Goal: Communication & Community: Answer question/provide support

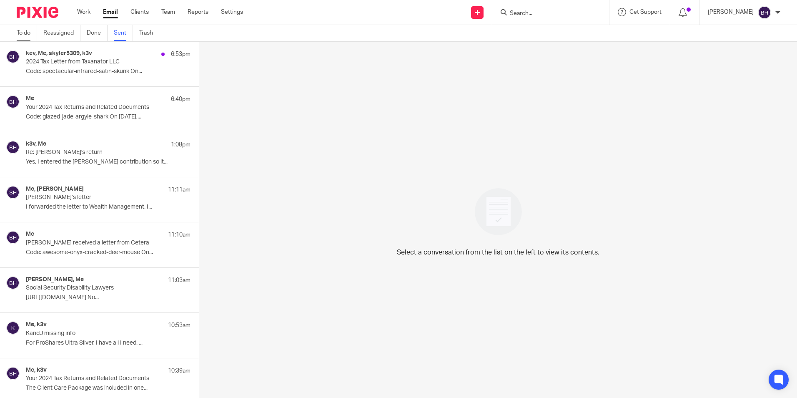
click at [20, 33] on link "To do" at bounding box center [27, 33] width 20 height 16
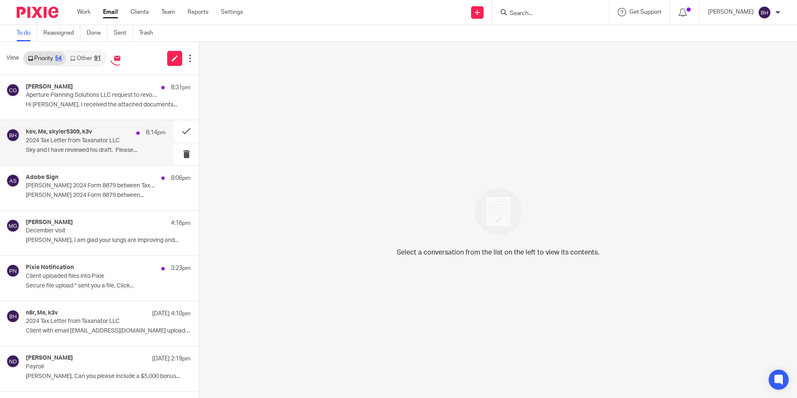
click at [78, 138] on p "2024 Tax Letter from Taxanator LLC" at bounding box center [82, 140] width 112 height 7
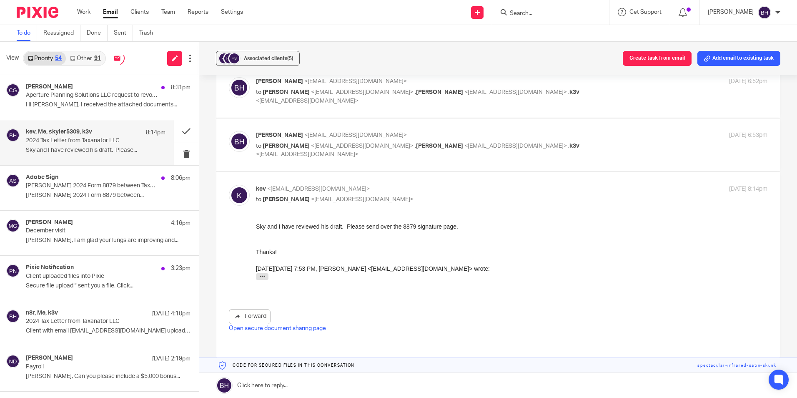
scroll to position [616, 0]
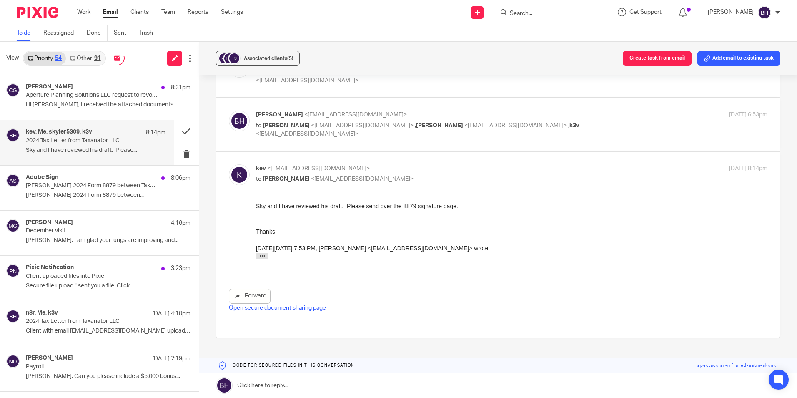
click at [340, 381] on link at bounding box center [498, 385] width 598 height 25
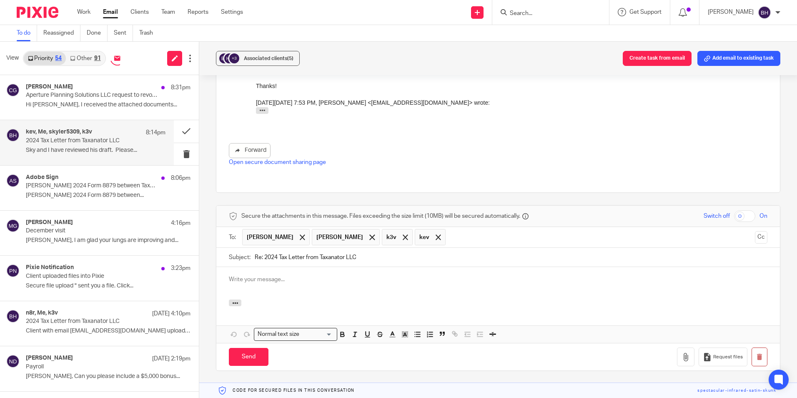
scroll to position [0, 0]
click at [267, 275] on p at bounding box center [498, 279] width 539 height 8
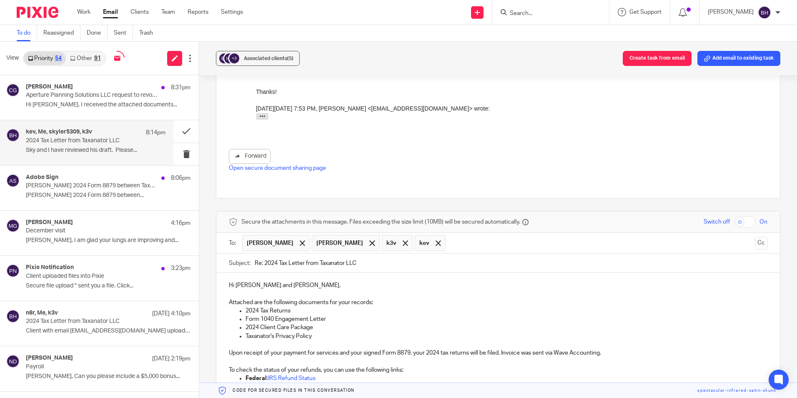
scroll to position [737, 0]
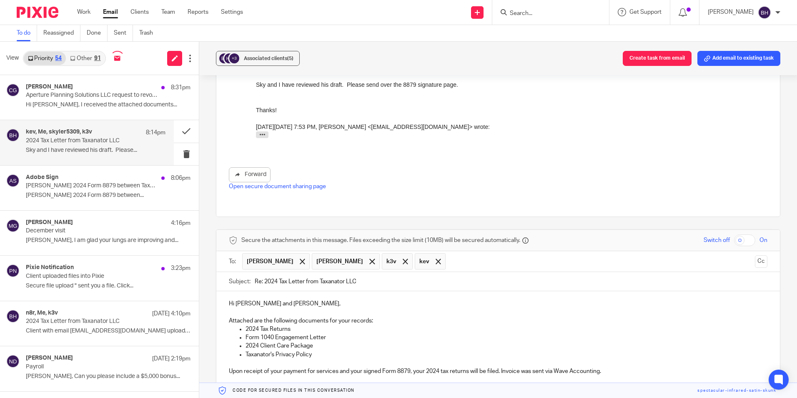
drag, startPoint x: 333, startPoint y: 358, endPoint x: 247, endPoint y: 361, distance: 85.5
click at [247, 392] on ul "Federal : IRS Refund Status WI : WI Tax Refund Status CO: CO Where's My Refund?" at bounding box center [498, 404] width 539 height 25
drag, startPoint x: 325, startPoint y: 364, endPoint x: 233, endPoint y: 364, distance: 92.1
click at [233, 392] on ul "Federal : IRS Refund Status WI : WI Tax Refund Status CO: CO Where's My Refund?" at bounding box center [498, 404] width 539 height 25
drag, startPoint x: 326, startPoint y: 358, endPoint x: 225, endPoint y: 341, distance: 102.4
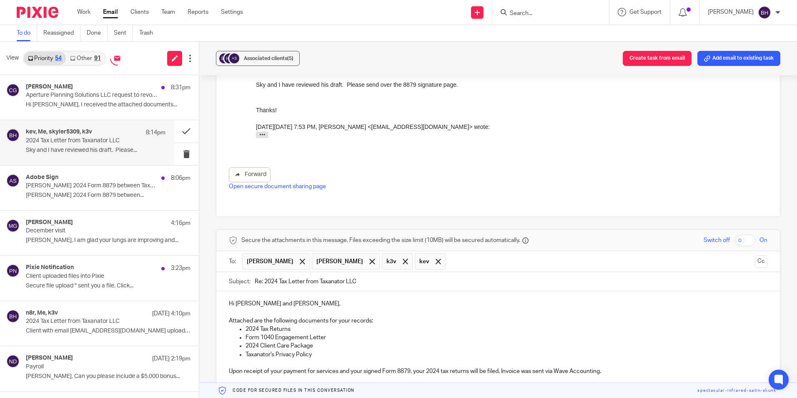
drag, startPoint x: 232, startPoint y: 338, endPoint x: 607, endPoint y: 341, distance: 374.8
copy p "The IRS and WI Department of Revenue will process your tax payments after your …"
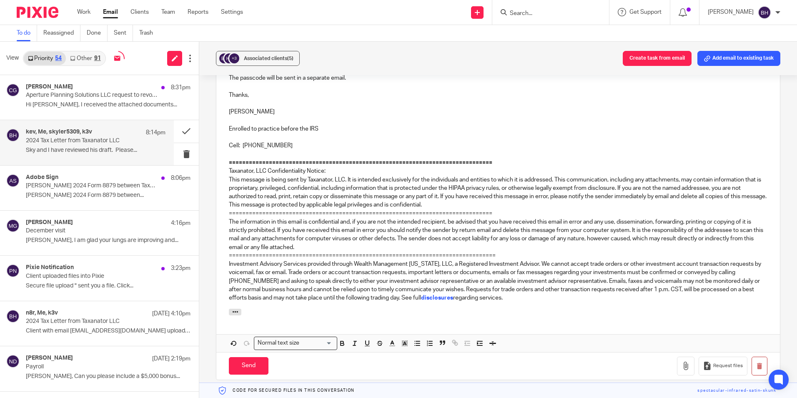
scroll to position [1071, 0]
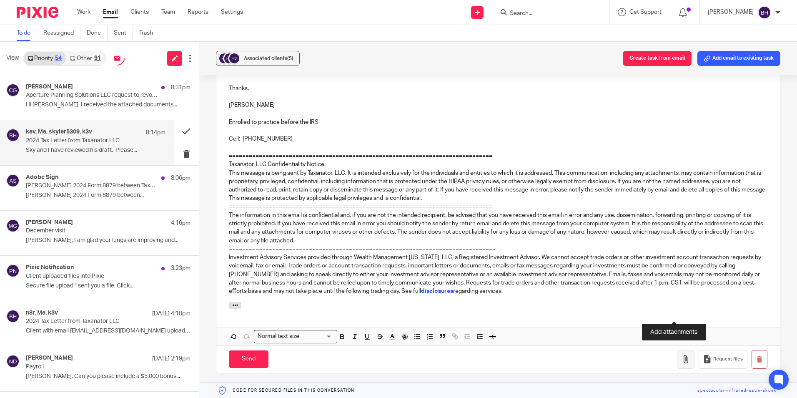
click at [682, 355] on icon "button" at bounding box center [686, 359] width 8 height 8
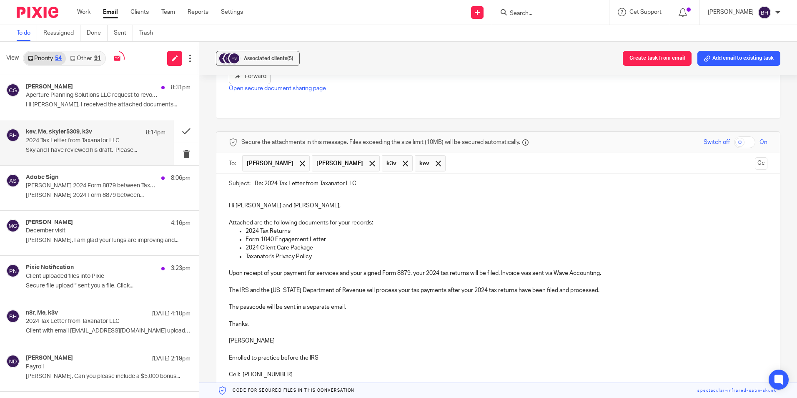
scroll to position [821, 0]
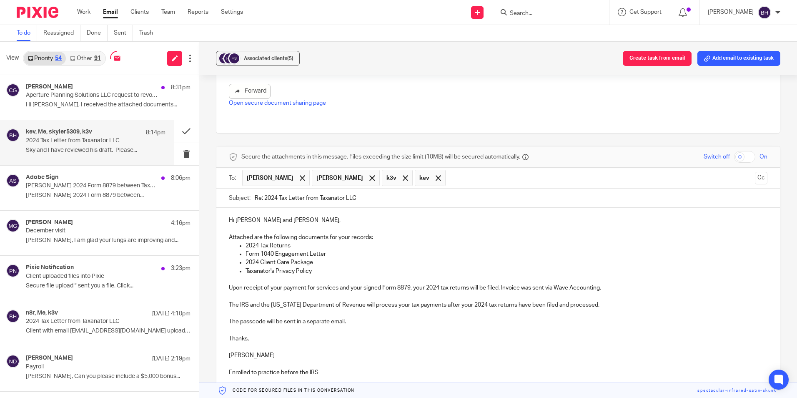
click at [734, 151] on input "checkbox" at bounding box center [744, 157] width 21 height 12
checkbox input "true"
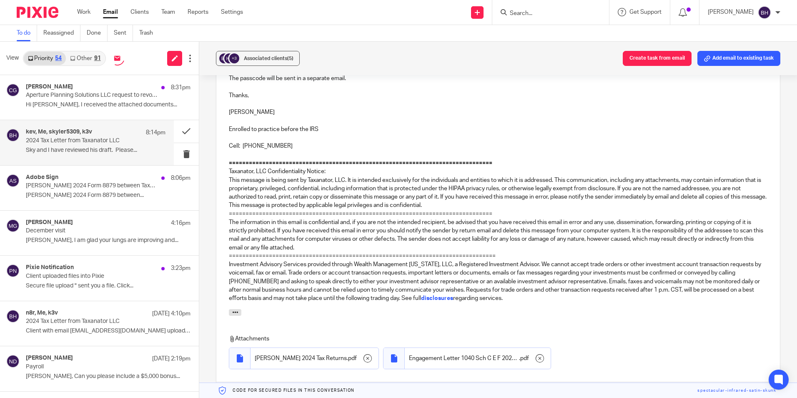
scroll to position [1153, 0]
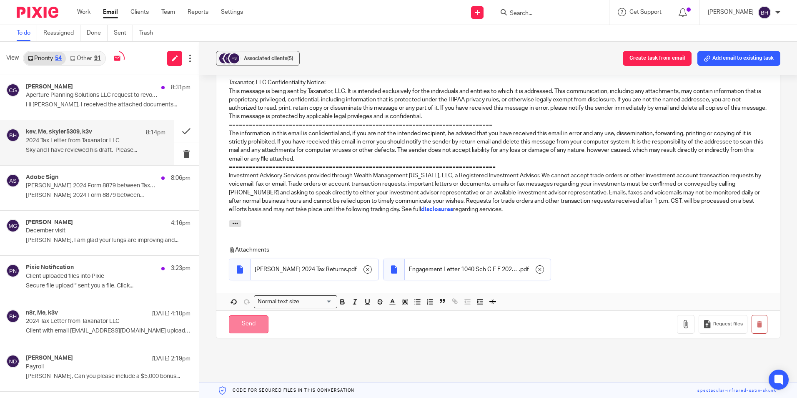
click at [259, 315] on input "Send" at bounding box center [249, 324] width 40 height 18
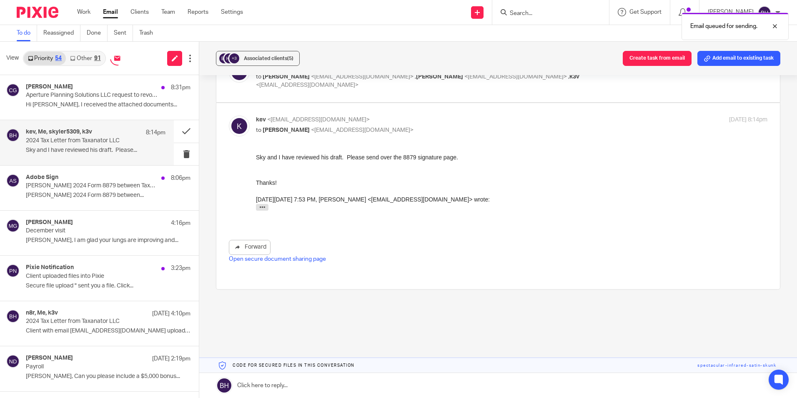
scroll to position [616, 0]
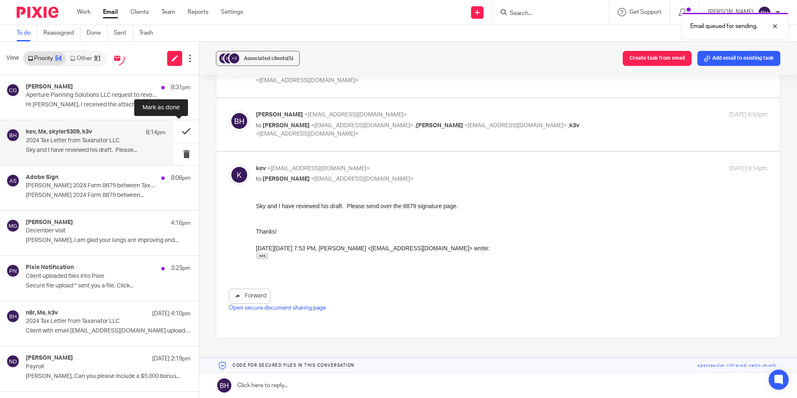
click at [177, 133] on button at bounding box center [186, 131] width 25 height 22
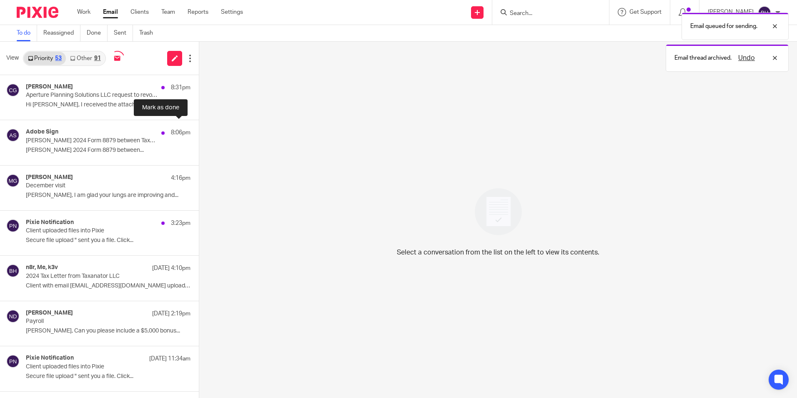
click at [199, 133] on button at bounding box center [202, 131] width 7 height 22
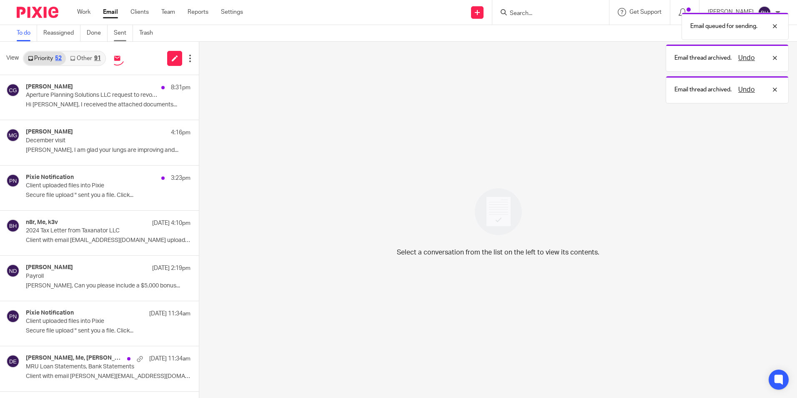
click at [119, 35] on link "Sent" at bounding box center [123, 33] width 19 height 16
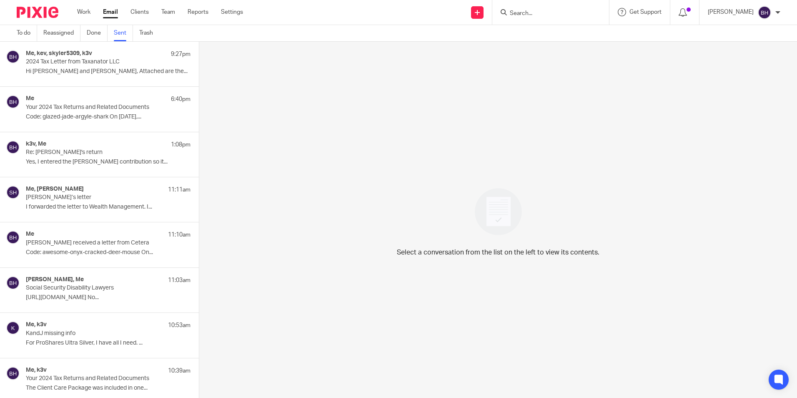
click at [99, 68] on p "Hi Skyler and Kevin, Attached are the..." at bounding box center [108, 71] width 165 height 7
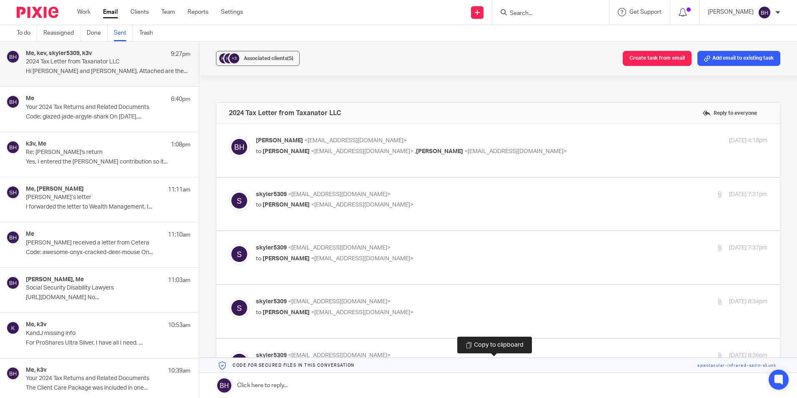
click at [317, 366] on link at bounding box center [498, 365] width 598 height 15
drag, startPoint x: 317, startPoint y: 366, endPoint x: 314, endPoint y: 380, distance: 14.1
click at [314, 380] on link at bounding box center [498, 385] width 598 height 25
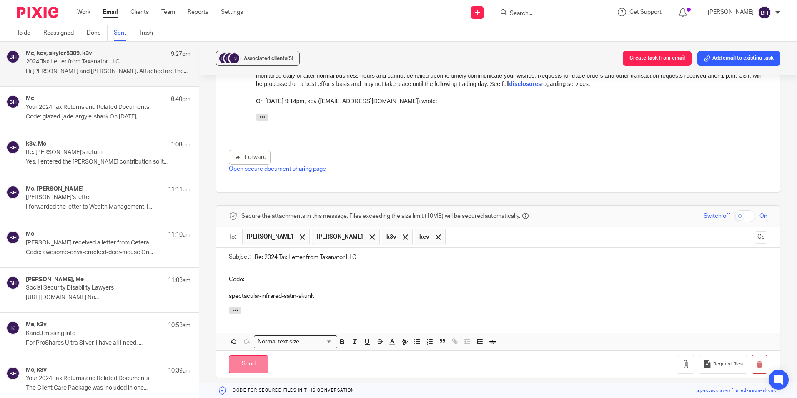
click at [251, 355] on input "Send" at bounding box center [249, 364] width 40 height 18
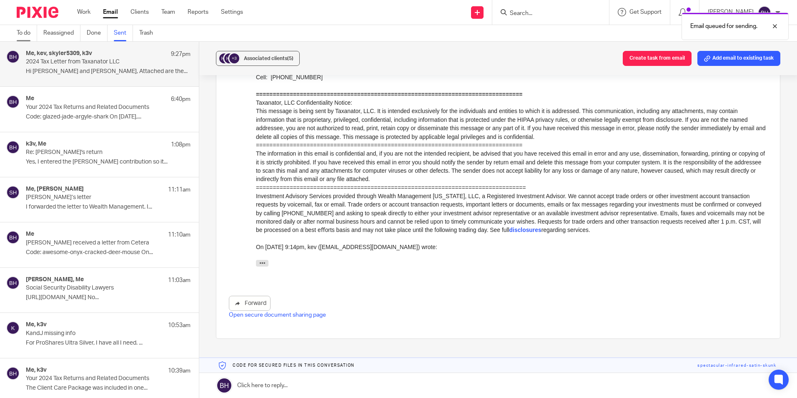
click at [23, 35] on link "To do" at bounding box center [27, 33] width 20 height 16
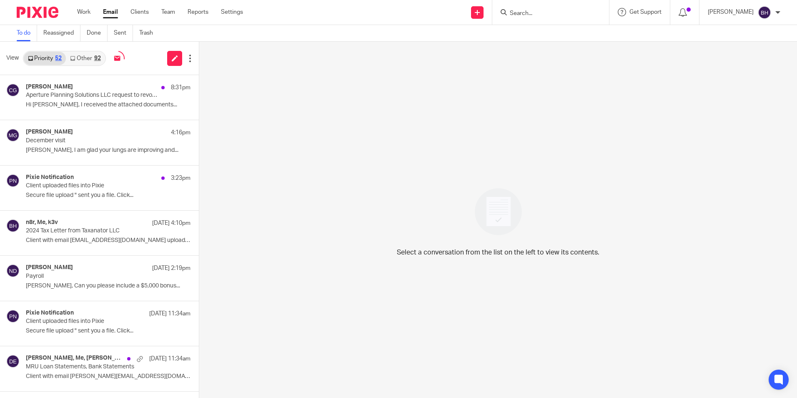
click at [85, 58] on link "Other 92" at bounding box center [85, 58] width 39 height 13
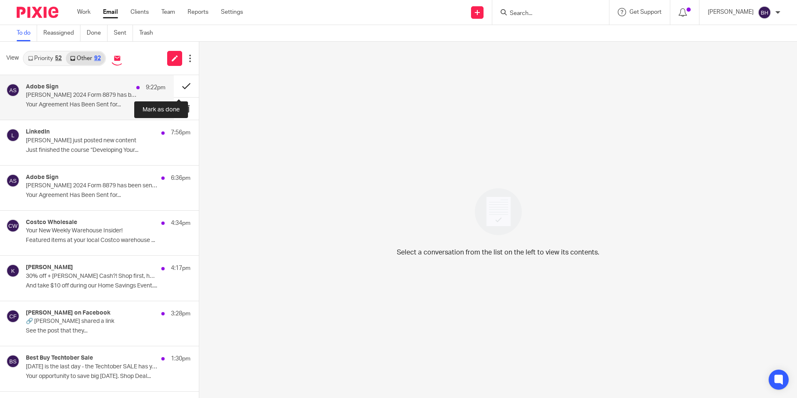
click at [178, 86] on button at bounding box center [186, 86] width 25 height 22
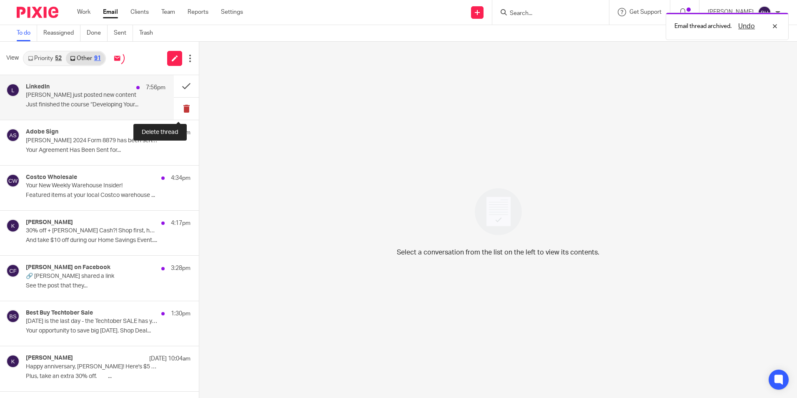
click at [176, 106] on button at bounding box center [186, 109] width 25 height 22
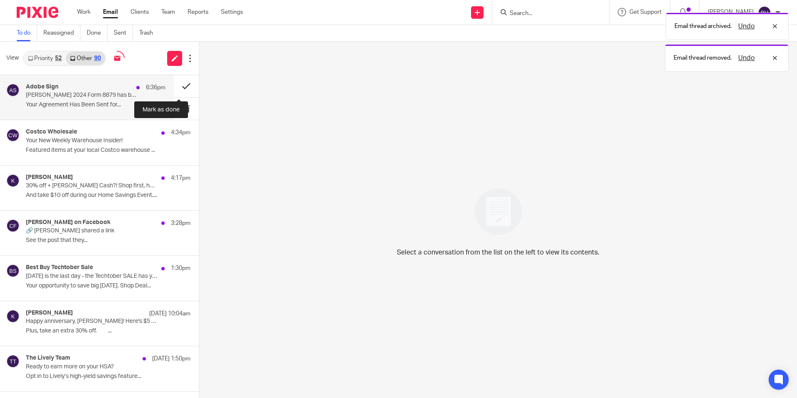
click at [180, 86] on button at bounding box center [186, 86] width 25 height 22
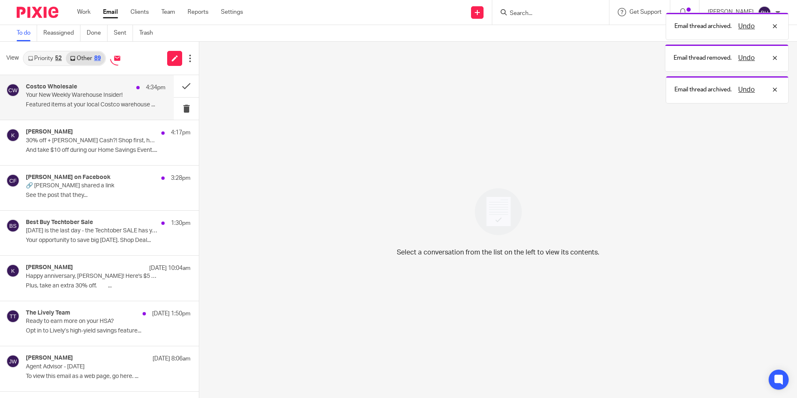
click at [114, 98] on p "Your New Weekly Warehouse Insider!" at bounding box center [82, 95] width 112 height 7
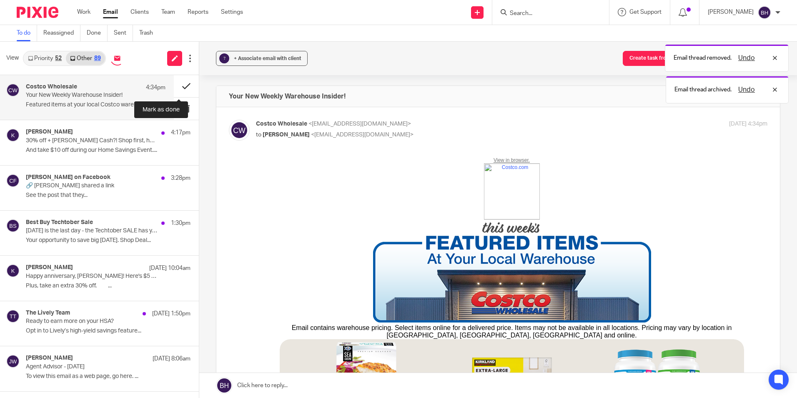
click at [178, 85] on button at bounding box center [186, 86] width 25 height 22
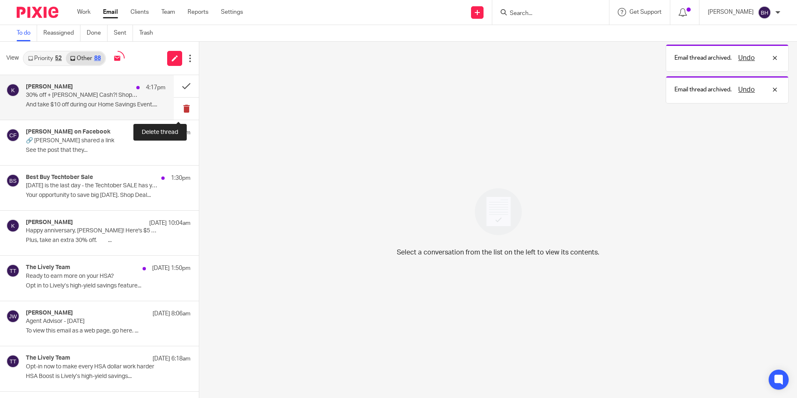
click at [180, 105] on button at bounding box center [186, 109] width 25 height 22
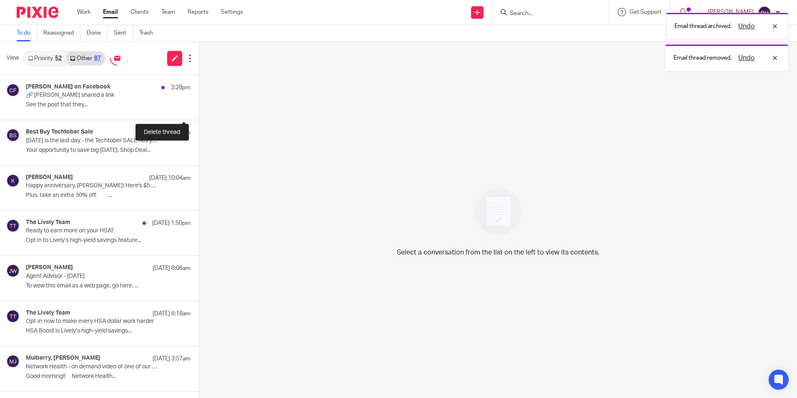
click at [199, 105] on button at bounding box center [202, 109] width 7 height 22
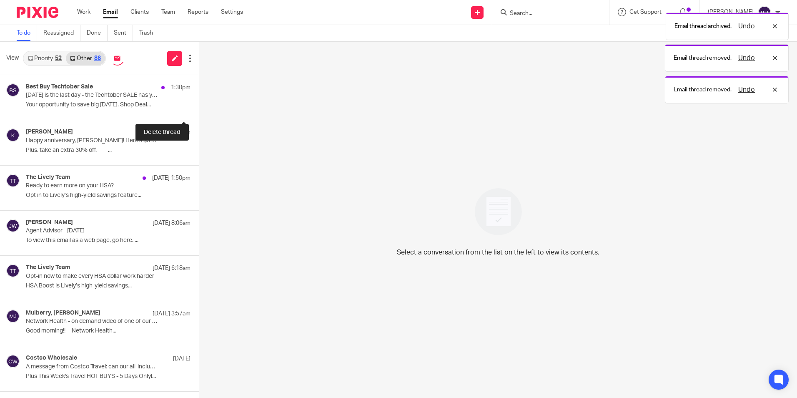
click at [199, 105] on button at bounding box center [202, 109] width 7 height 22
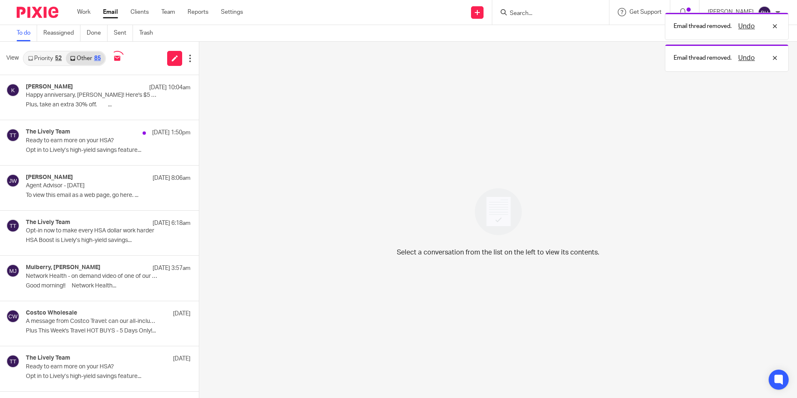
click at [51, 55] on link "Priority 52" at bounding box center [45, 58] width 42 height 13
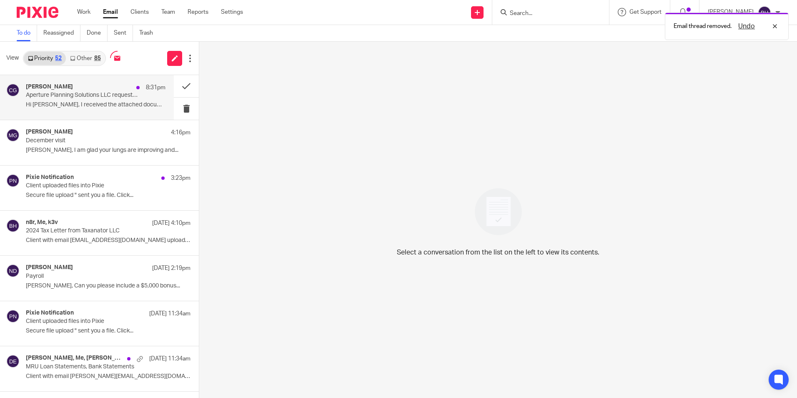
click at [59, 95] on p "Aperture Planning Solutions LLC request to revoke the Subchapter S election" at bounding box center [82, 95] width 112 height 7
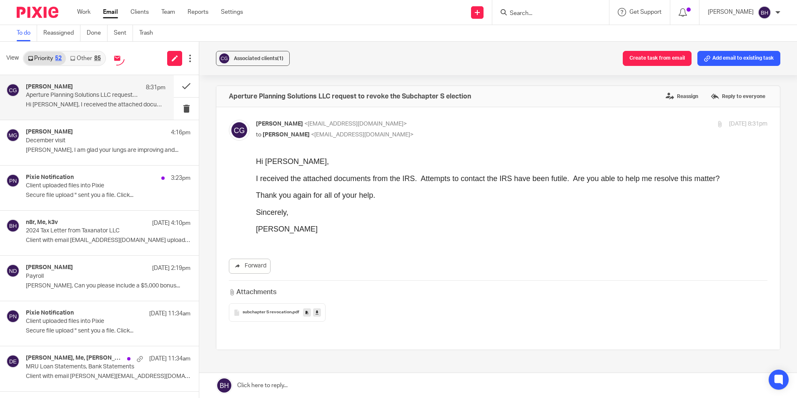
click at [316, 313] on icon at bounding box center [317, 312] width 3 height 6
click at [741, 11] on p "Barbara Harmon" at bounding box center [731, 12] width 46 height 8
click at [735, 55] on span "Logout" at bounding box center [741, 58] width 19 height 6
